Goal: Navigation & Orientation: Find specific page/section

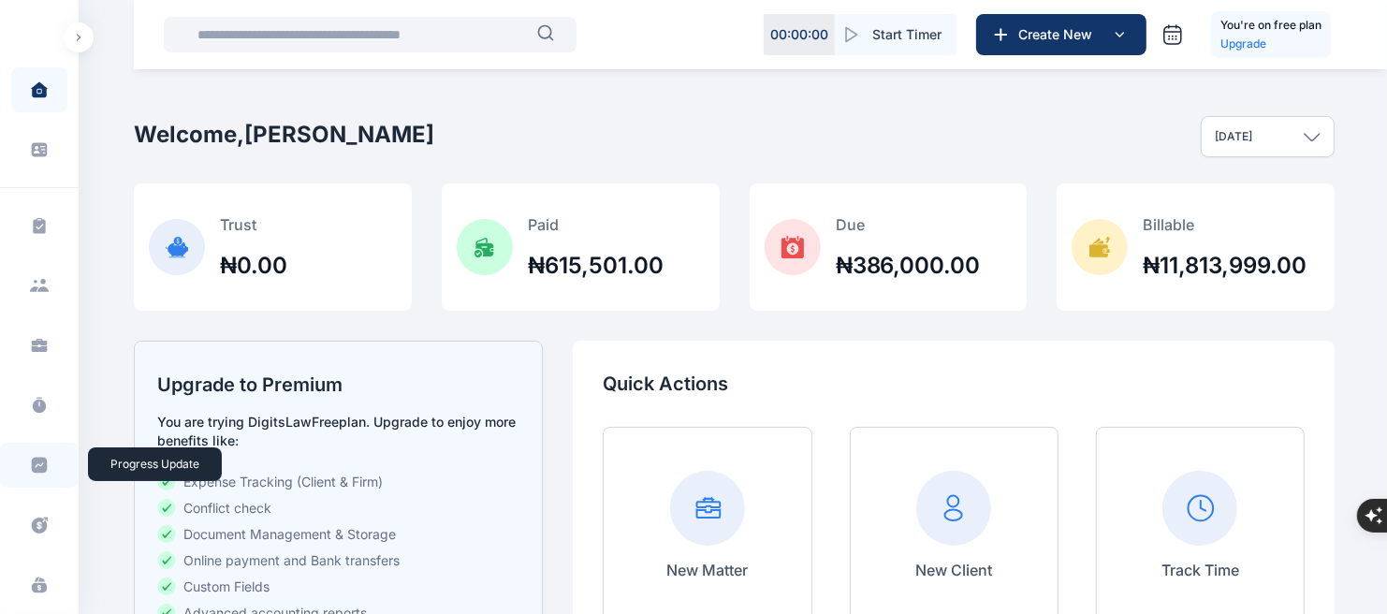
scroll to position [225, 0]
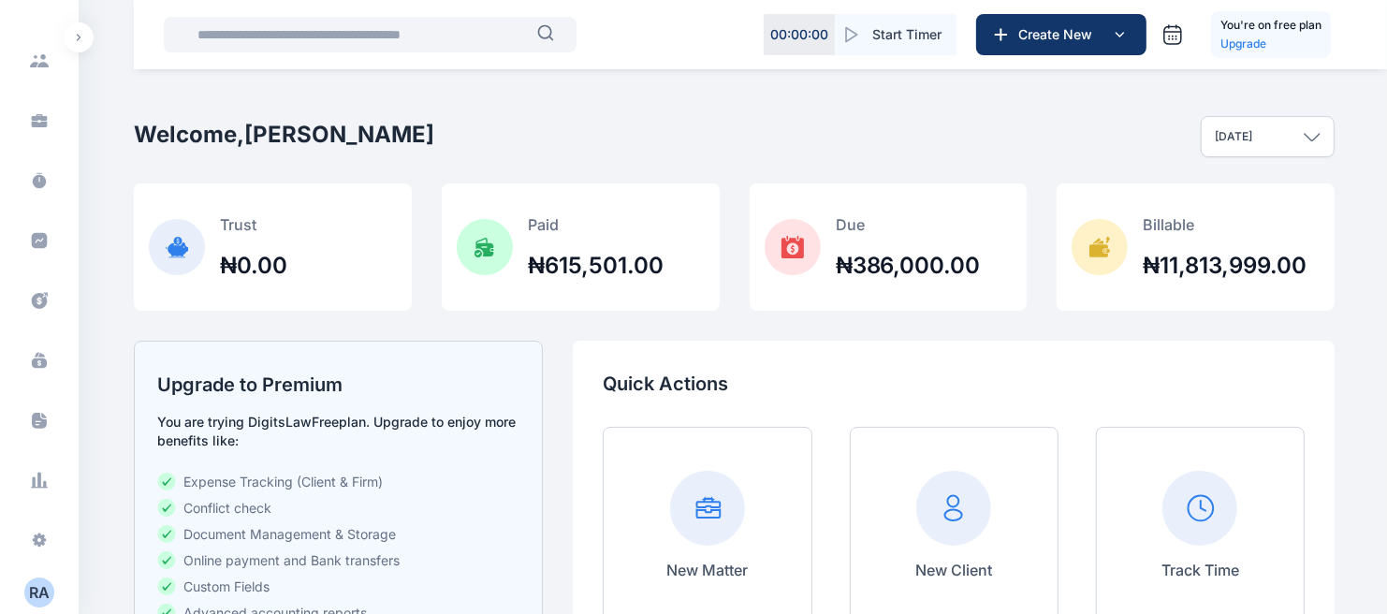
click at [71, 30] on button "button" at bounding box center [79, 37] width 30 height 30
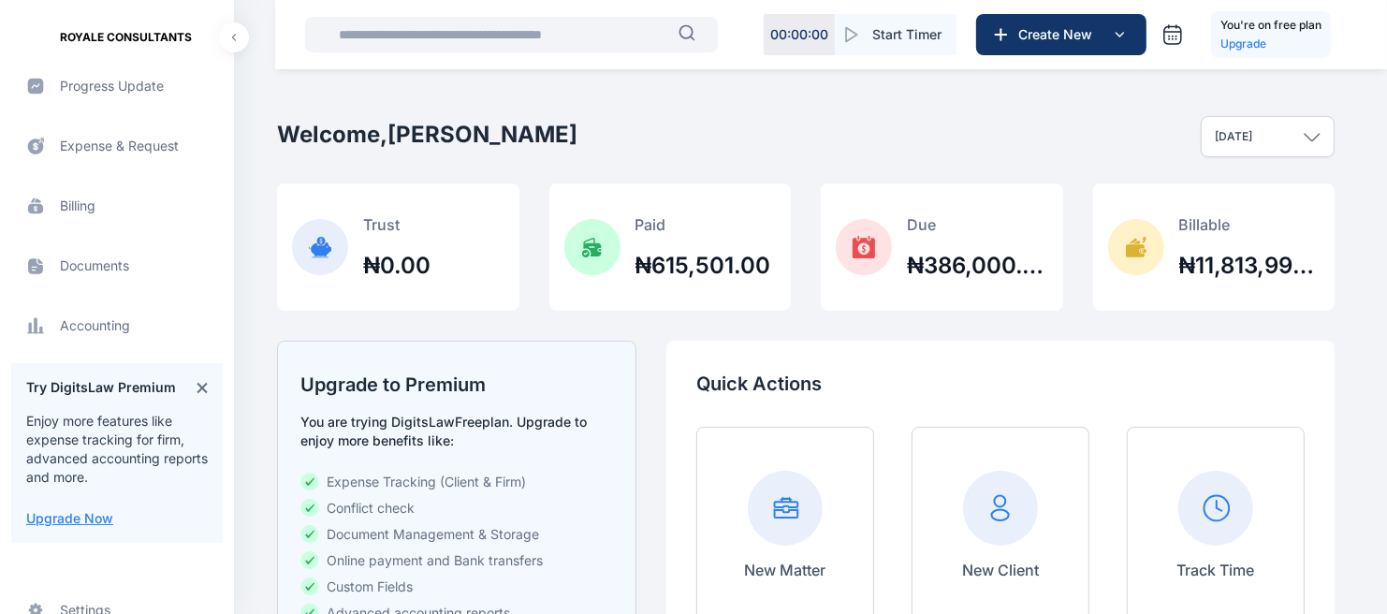
scroll to position [449, 0]
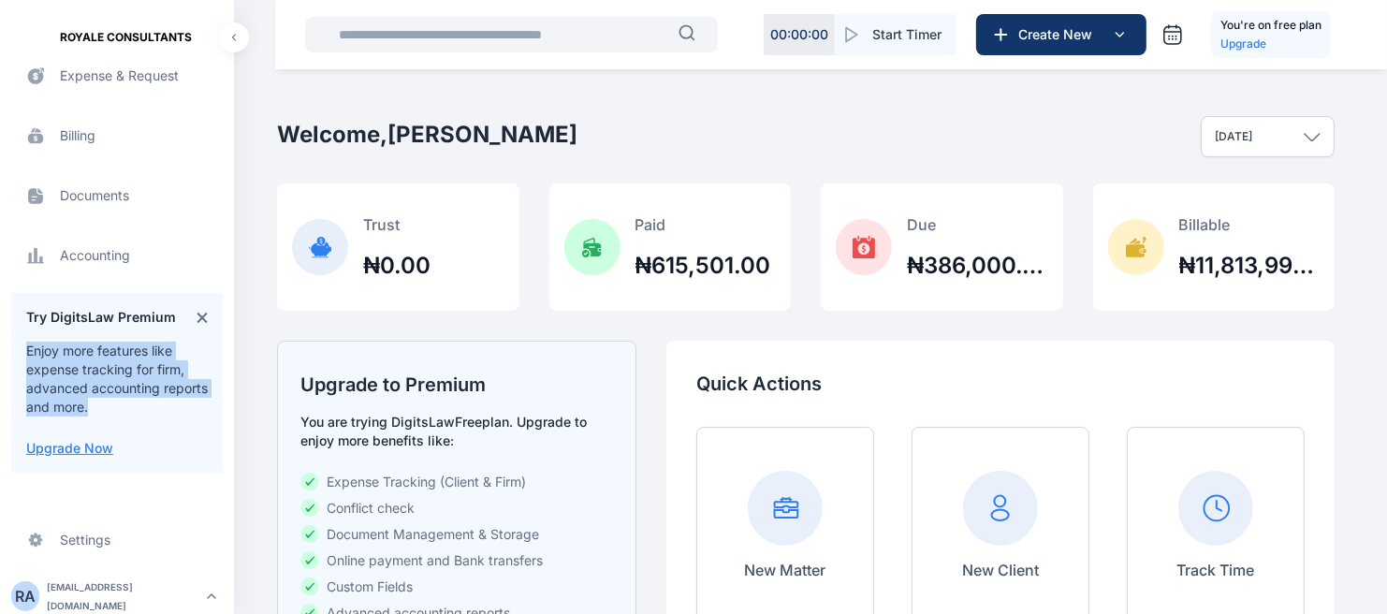
drag, startPoint x: 28, startPoint y: 353, endPoint x: 140, endPoint y: 407, distance: 124.8
click at [140, 407] on p "Enjoy more features like expense tracking for firm, advanced accounting reports…" at bounding box center [117, 379] width 182 height 75
copy p "Enjoy more features like expense tracking for firm, advanced accounting reports…"
